Goal: Task Accomplishment & Management: Manage account settings

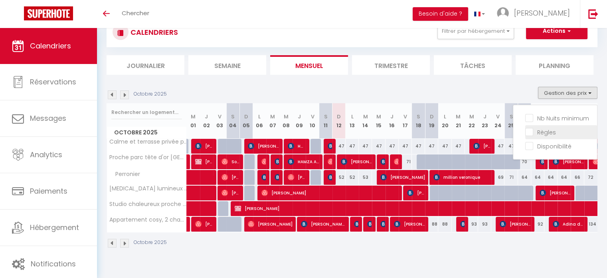
scroll to position [28, 0]
click at [546, 132] on input "Règles" at bounding box center [561, 131] width 72 height 8
checkbox input "true"
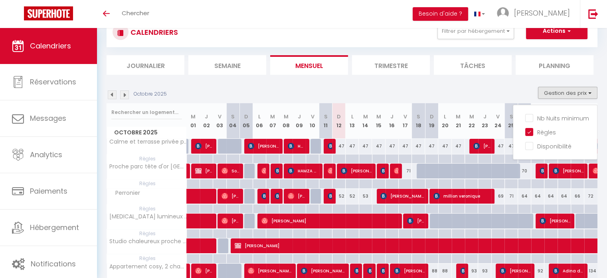
click at [483, 92] on div "Octobre 2025 Gestion des prix Nb Nuits minimum Règles Disponibilité" at bounding box center [352, 95] width 491 height 16
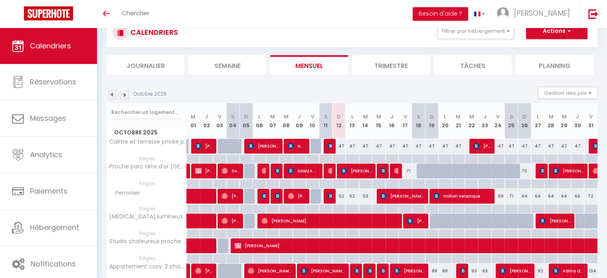
scroll to position [70, 0]
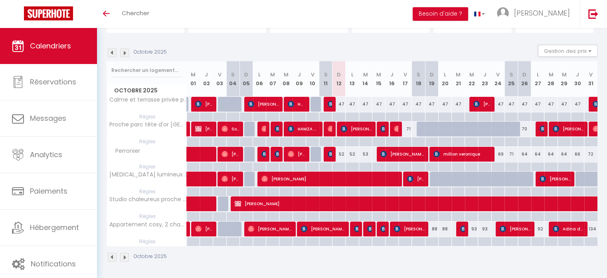
click at [436, 230] on div "88" at bounding box center [431, 228] width 13 height 15
type input "88"
type input "Dim 19 Octobre 2025"
type input "Lun 20 Octobre 2025"
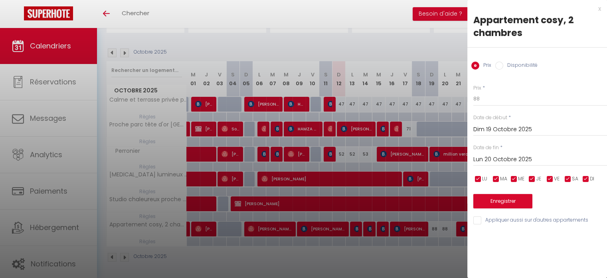
click at [417, 263] on div at bounding box center [303, 139] width 607 height 278
type input "undefined aN undefined NaN"
select select
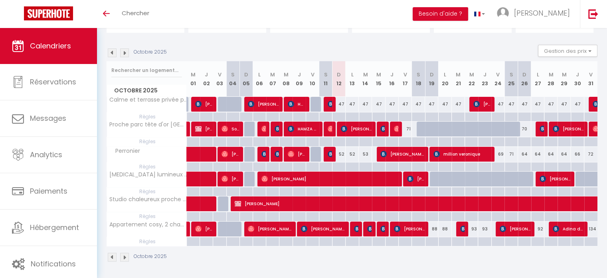
click at [432, 241] on div at bounding box center [431, 241] width 13 height 9
type input "Dim 19 Octobre 2025"
type input "Lun 20 Octobre 2025"
select select
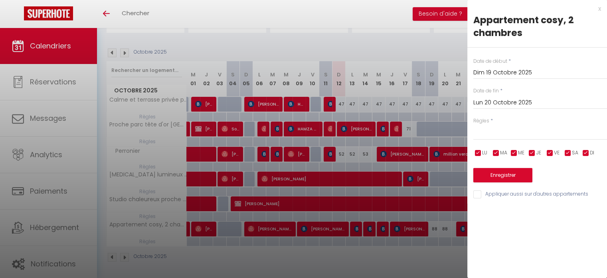
click at [505, 102] on input "Lun 20 Octobre 2025" at bounding box center [541, 102] width 134 height 10
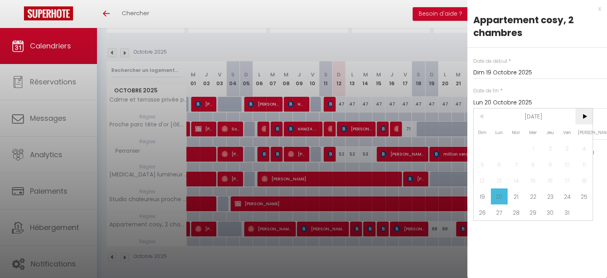
click at [588, 115] on span ">" at bounding box center [584, 116] width 17 height 16
click at [530, 211] on span "31" at bounding box center [533, 212] width 17 height 16
type input "Mer 31 Décembre 2025"
select select
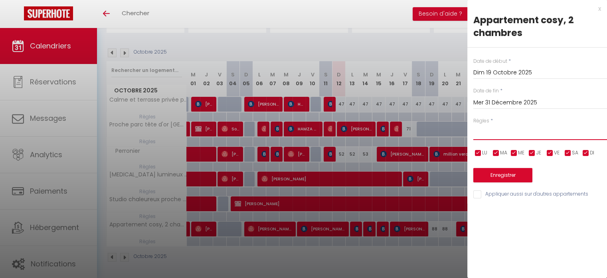
click at [496, 132] on select "Aucun No Checkin No Checkout Pas d'arrivée / Pas de départ" at bounding box center [541, 132] width 134 height 15
click at [501, 122] on div "Règles * Aucun No Checkin No Checkout Pas d'arrivée / Pas de départ" at bounding box center [541, 128] width 134 height 23
click at [497, 142] on div "Date de début * [DATE] < [DATE] > Dim Lun Mar Mer Jeu Ven Sam 1 2 3 4 5 6 7 8 9…" at bounding box center [538, 124] width 140 height 152
click at [497, 139] on select "Aucun No Checkin No Checkout Pas d'arrivée / Pas de départ" at bounding box center [541, 132] width 134 height 15
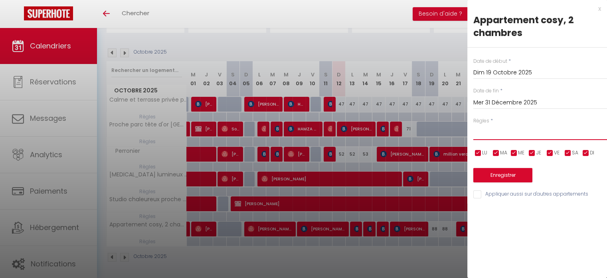
click at [497, 139] on select "Aucun No Checkin No Checkout Pas d'arrivée / Pas de départ" at bounding box center [541, 132] width 134 height 15
click at [600, 8] on div "x" at bounding box center [535, 9] width 134 height 10
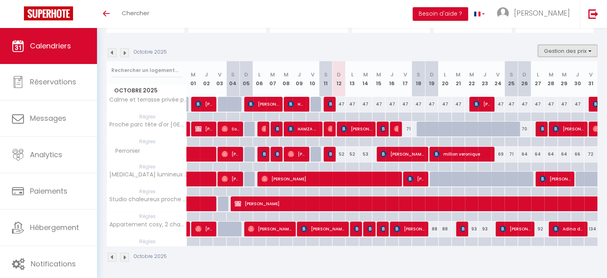
click at [578, 51] on button "Gestion des prix" at bounding box center [567, 51] width 59 height 12
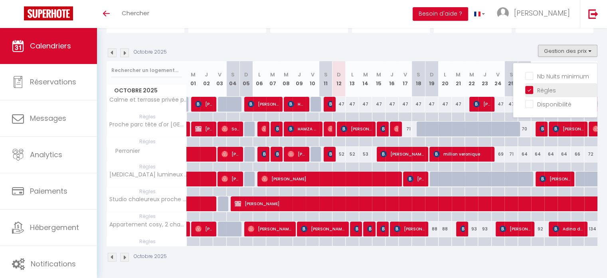
click at [533, 93] on label "Règles" at bounding box center [544, 90] width 23 height 9
click at [529, 93] on input "Règles" at bounding box center [561, 89] width 72 height 8
checkbox input "false"
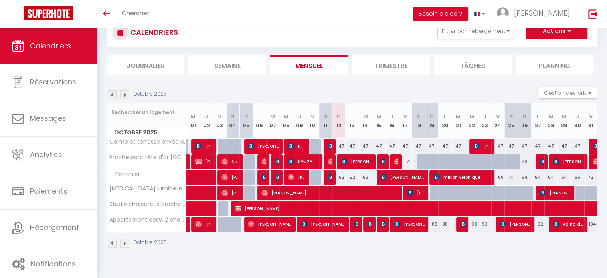
scroll to position [28, 0]
click at [569, 94] on button "Gestion des prix" at bounding box center [567, 93] width 59 height 12
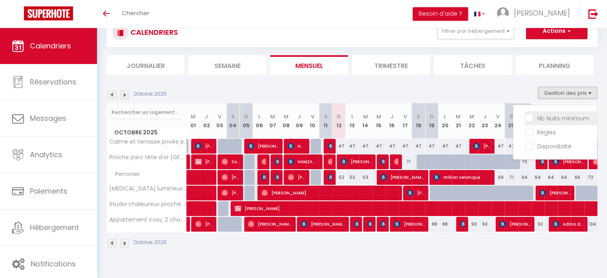
click at [528, 118] on input "Nb Nuits minimum" at bounding box center [561, 117] width 72 height 8
checkbox input "true"
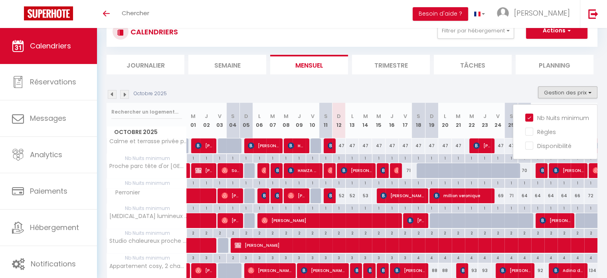
scroll to position [70, 0]
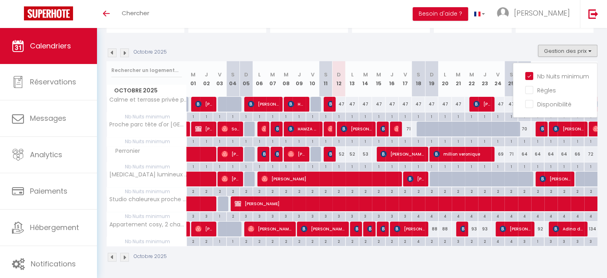
click at [424, 255] on div "Octobre 2025" at bounding box center [352, 258] width 491 height 24
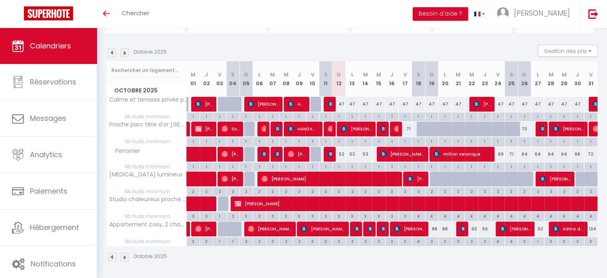
click at [432, 243] on div "2" at bounding box center [432, 241] width 13 height 8
type input "2"
type input "Dim 19 Octobre 2025"
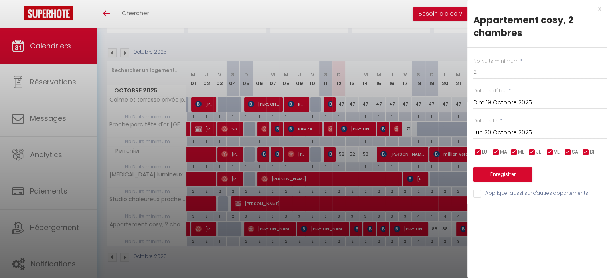
click at [503, 135] on input "Lun 20 Octobre 2025" at bounding box center [541, 132] width 134 height 10
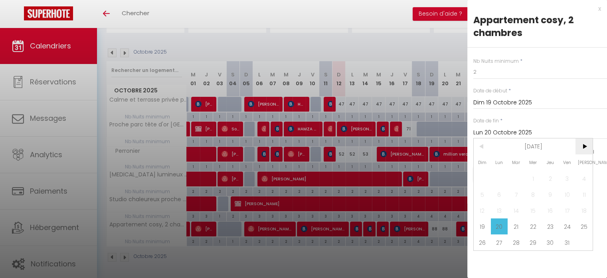
click at [586, 144] on span ">" at bounding box center [584, 146] width 17 height 16
click at [534, 236] on span "31" at bounding box center [533, 242] width 17 height 16
type input "Mer 31 Décembre 2025"
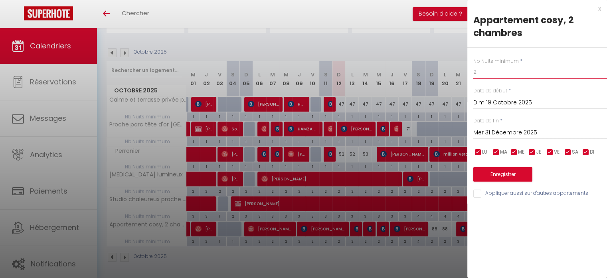
click at [499, 71] on input "2" at bounding box center [541, 72] width 134 height 14
click at [501, 172] on button "Enregistrer" at bounding box center [503, 174] width 59 height 14
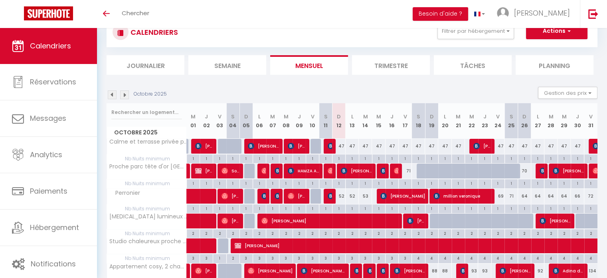
scroll to position [70, 0]
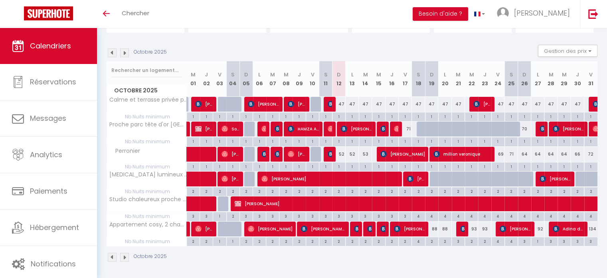
click at [527, 248] on div "Octobre 2025" at bounding box center [352, 258] width 491 height 24
click at [120, 256] on img at bounding box center [124, 256] width 9 height 9
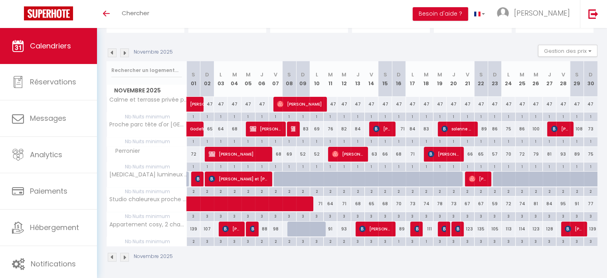
click at [120, 256] on img at bounding box center [124, 256] width 9 height 9
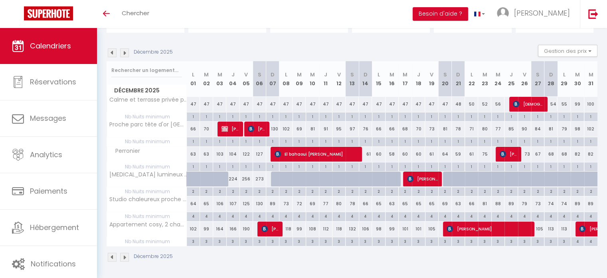
click at [120, 256] on img at bounding box center [124, 256] width 9 height 9
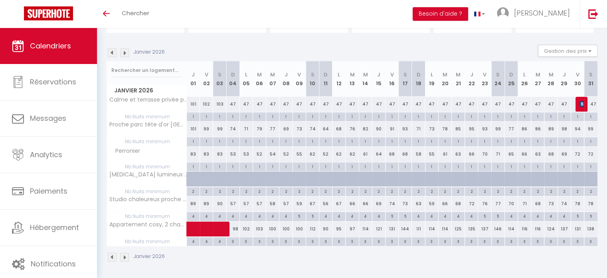
click at [120, 256] on img at bounding box center [124, 256] width 9 height 9
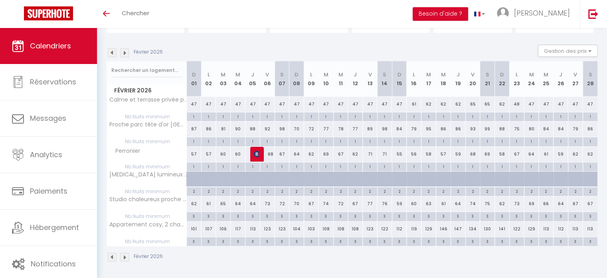
click at [113, 256] on img at bounding box center [112, 256] width 9 height 9
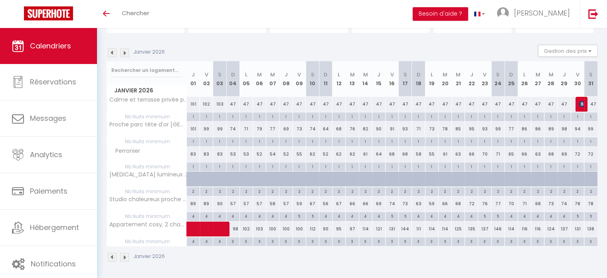
click at [113, 256] on img at bounding box center [112, 256] width 9 height 9
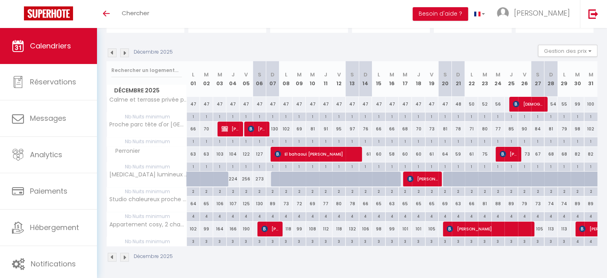
click at [113, 256] on img at bounding box center [112, 256] width 9 height 9
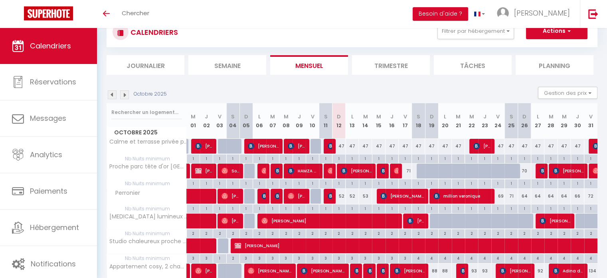
scroll to position [70, 0]
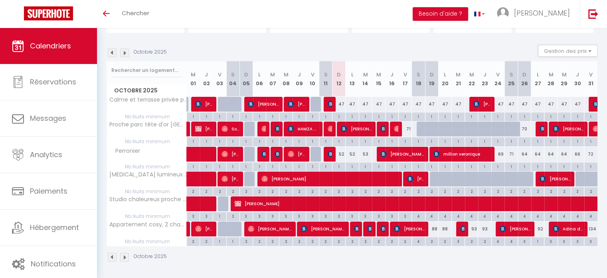
click at [125, 257] on img at bounding box center [124, 256] width 9 height 9
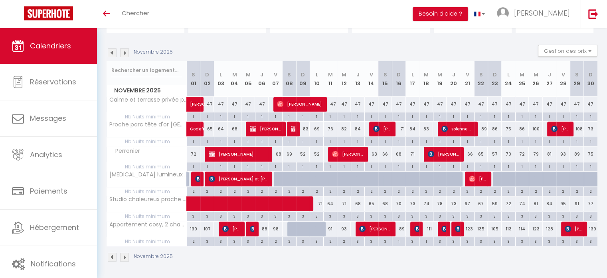
click at [125, 257] on img at bounding box center [124, 256] width 9 height 9
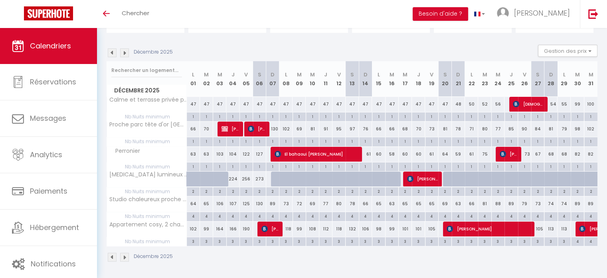
click at [125, 257] on img at bounding box center [124, 256] width 9 height 9
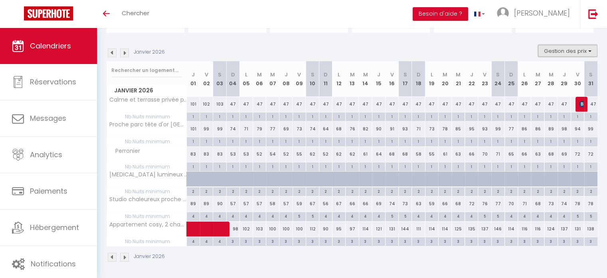
click at [568, 48] on button "Gestion des prix" at bounding box center [567, 51] width 59 height 12
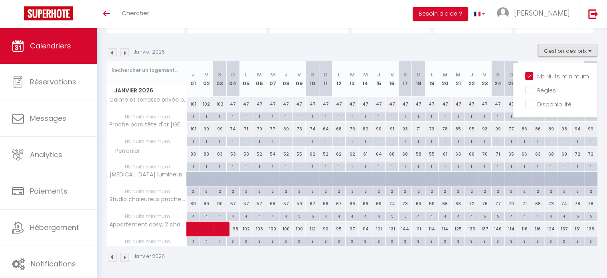
click at [568, 48] on button "Gestion des prix" at bounding box center [567, 51] width 59 height 12
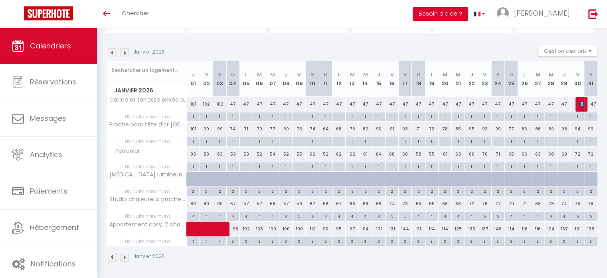
click at [121, 258] on img at bounding box center [124, 256] width 9 height 9
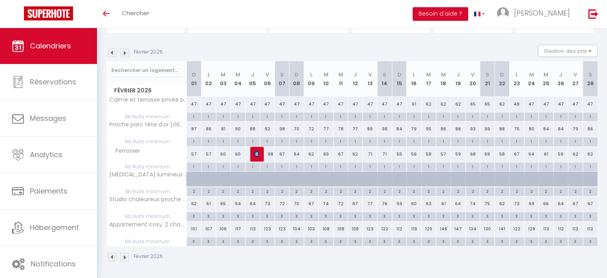
click at [121, 258] on img at bounding box center [124, 256] width 9 height 9
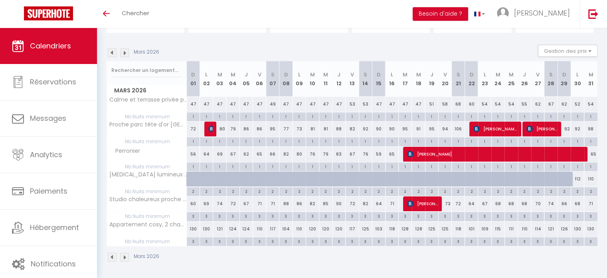
click at [109, 256] on img at bounding box center [112, 256] width 9 height 9
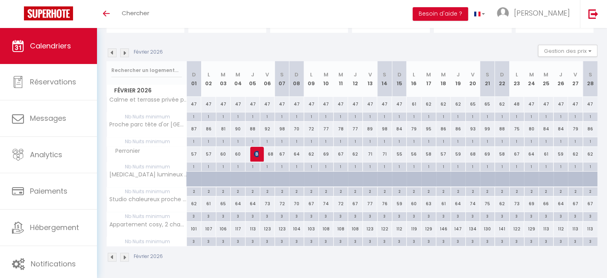
click at [109, 256] on img at bounding box center [112, 256] width 9 height 9
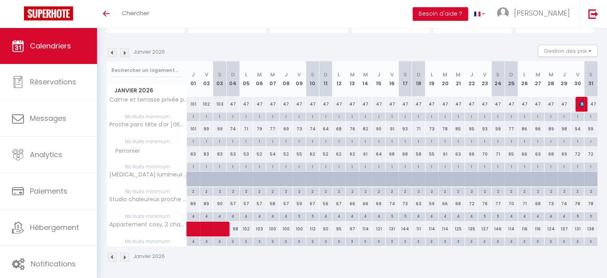
click at [109, 256] on img at bounding box center [112, 256] width 9 height 9
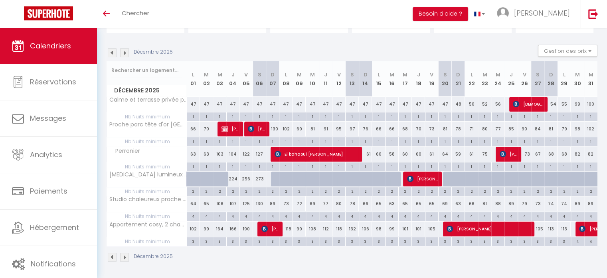
click at [109, 256] on img at bounding box center [112, 256] width 9 height 9
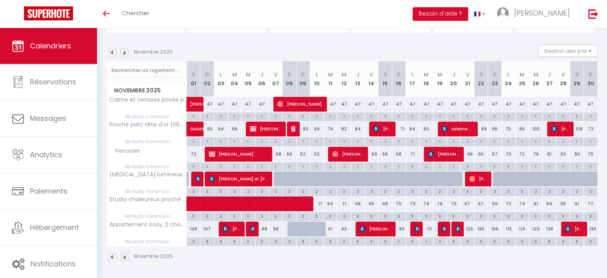
click at [193, 217] on div "3" at bounding box center [193, 216] width 13 height 8
type input "3"
type input "Sam 01 Novembre 2025"
type input "Dim 02 Novembre 2025"
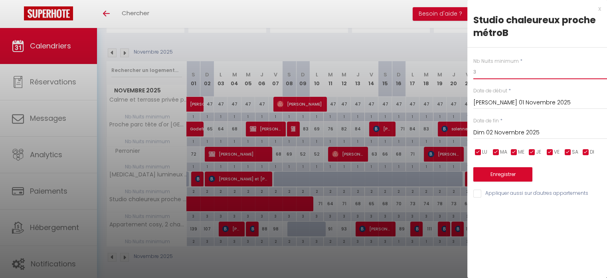
click at [497, 74] on input "3" at bounding box center [541, 72] width 134 height 14
type input "1"
click at [497, 132] on input "Dim 02 Novembre 2025" at bounding box center [541, 132] width 134 height 10
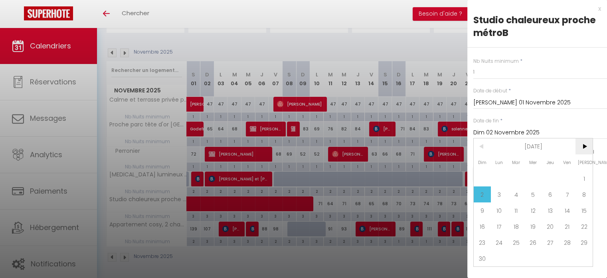
click at [583, 148] on span ">" at bounding box center [584, 146] width 17 height 16
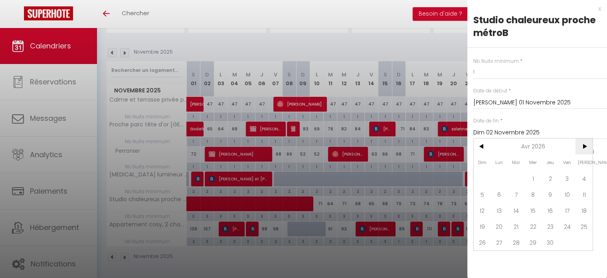
click at [583, 148] on span ">" at bounding box center [584, 146] width 17 height 16
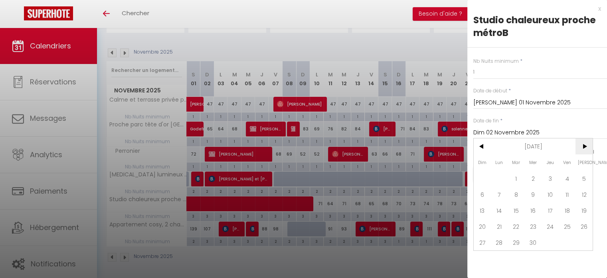
click at [583, 148] on span ">" at bounding box center [584, 146] width 17 height 16
click at [580, 239] on span "31" at bounding box center [584, 242] width 17 height 16
type input "Sam 31 Octobre 2026"
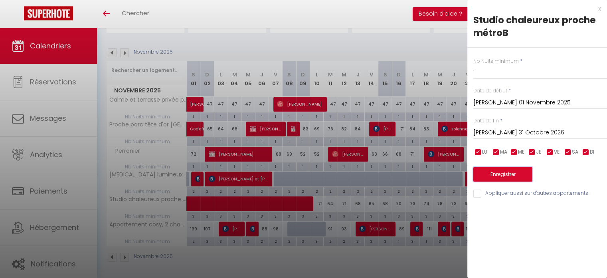
click at [495, 172] on button "Enregistrer" at bounding box center [503, 174] width 59 height 14
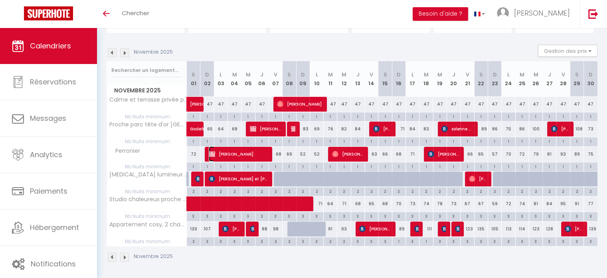
click at [232, 151] on span "Jérémy Delorme" at bounding box center [238, 153] width 59 height 15
select select "KO"
select select "0"
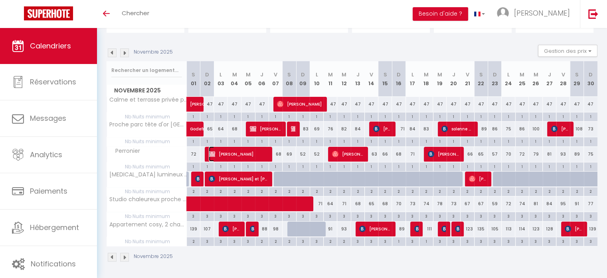
select select "1"
select select
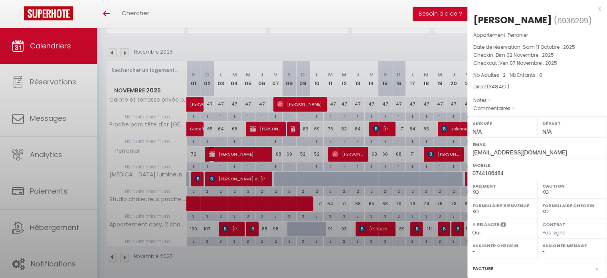
select select "38531"
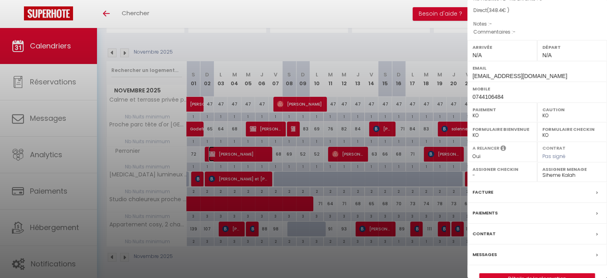
scroll to position [77, 0]
click at [489, 230] on label "Contrat" at bounding box center [484, 233] width 23 height 8
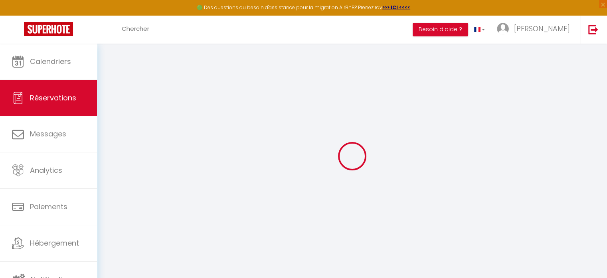
type input "Jérémy"
type input "Delorme"
type input "Jeremydelorme712@gmail.com"
type input "0744106484"
select select "FR"
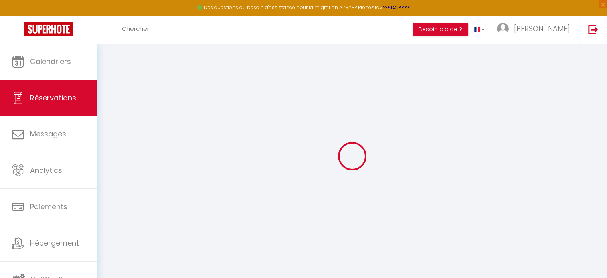
select select "59724"
select select "2"
type input "Dim 02 Novembre 2025"
select select
type input "Ven 07 Novembre 2025"
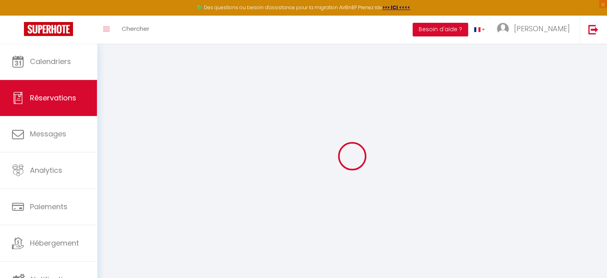
select select
type input "2"
select select "10"
select select
type input "297"
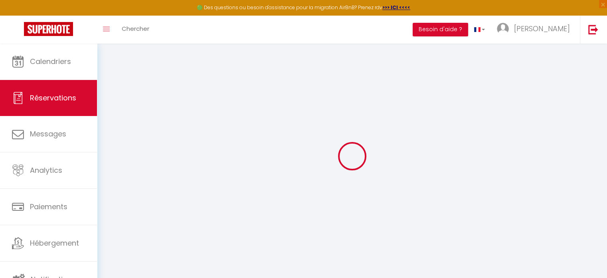
checkbox input "false"
type input "348.4"
type input "30"
type input "0"
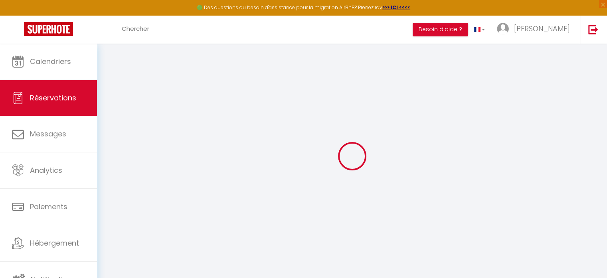
select select
select select "14"
checkbox input "false"
select select
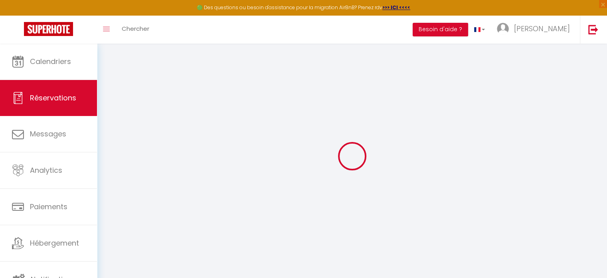
select select
checkbox input "false"
select select
checkbox input "false"
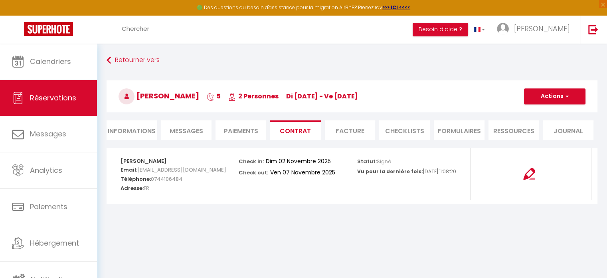
click at [132, 130] on li "Informations" at bounding box center [132, 130] width 51 height 20
select select
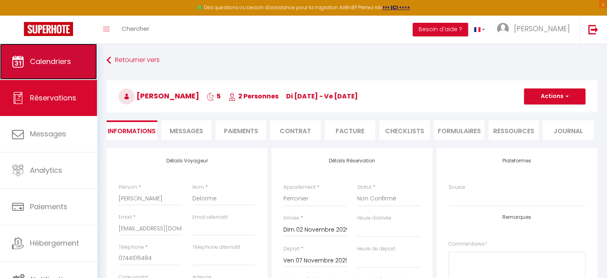
click at [44, 62] on span "Calendriers" at bounding box center [50, 61] width 41 height 10
